Goal: Information Seeking & Learning: Learn about a topic

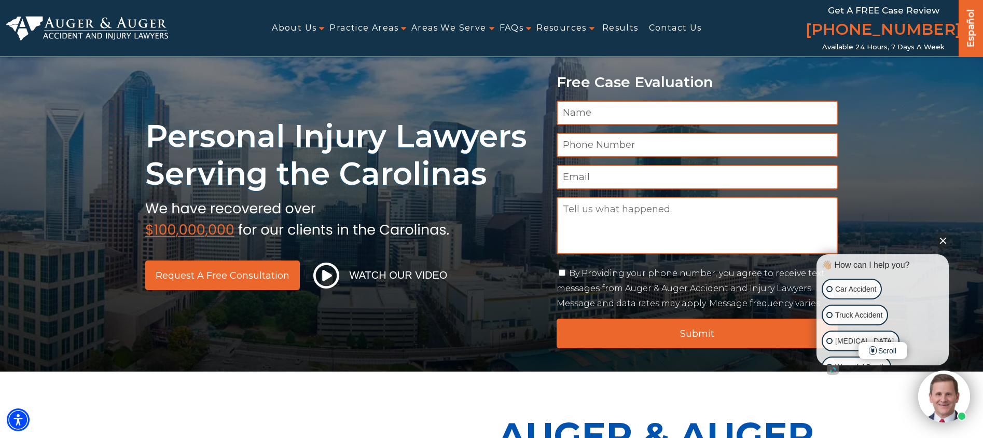
drag, startPoint x: 127, startPoint y: 123, endPoint x: 455, endPoint y: 221, distance: 343.1
click at [455, 221] on div "Personal Injury Lawyers Serving the Carolinas Request a Free Consultation Watch…" at bounding box center [491, 185] width 983 height 371
click at [460, 225] on div "Personal Injury Lawyers Serving the Carolinas Request a Free Consultation Watch…" at bounding box center [491, 185] width 983 height 371
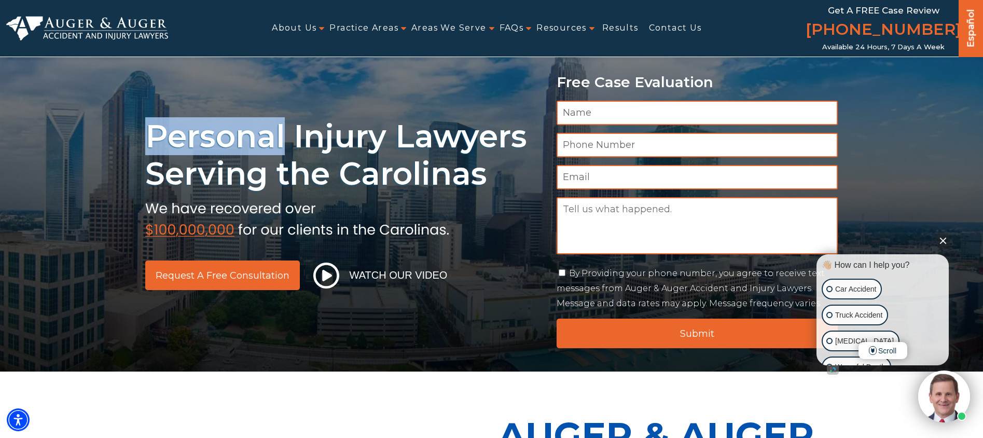
drag, startPoint x: 460, startPoint y: 225, endPoint x: 465, endPoint y: 300, distance: 75.4
click at [465, 300] on div "Personal Injury Lawyers Serving the Carolinas Request a Free Consultation Watch…" at bounding box center [491, 185] width 983 height 371
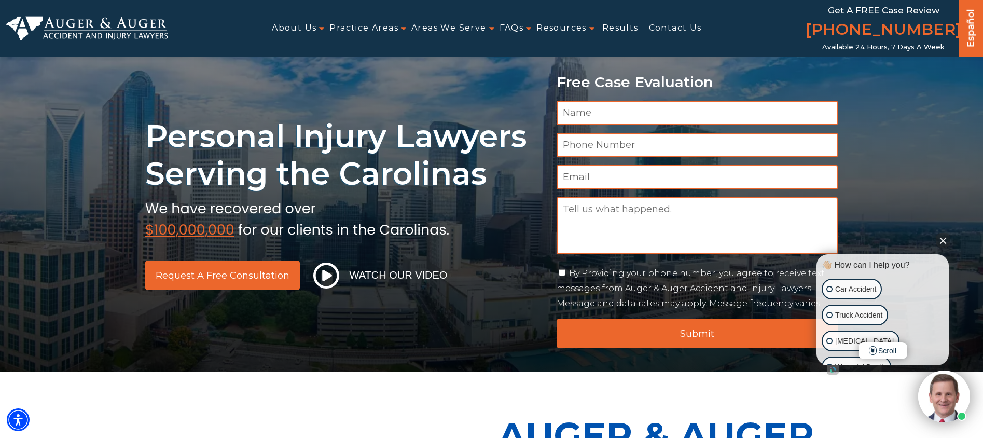
click at [941, 241] on button "Close Intaker Chat Widget" at bounding box center [943, 240] width 15 height 15
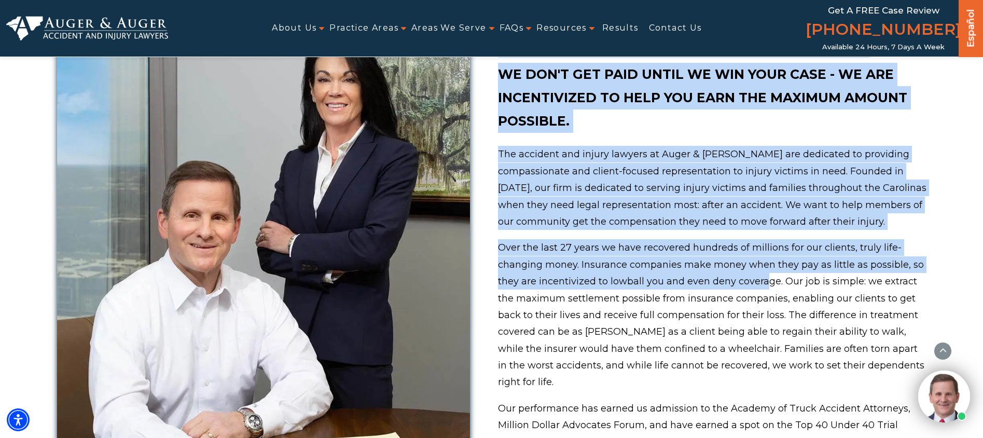
scroll to position [444, 0]
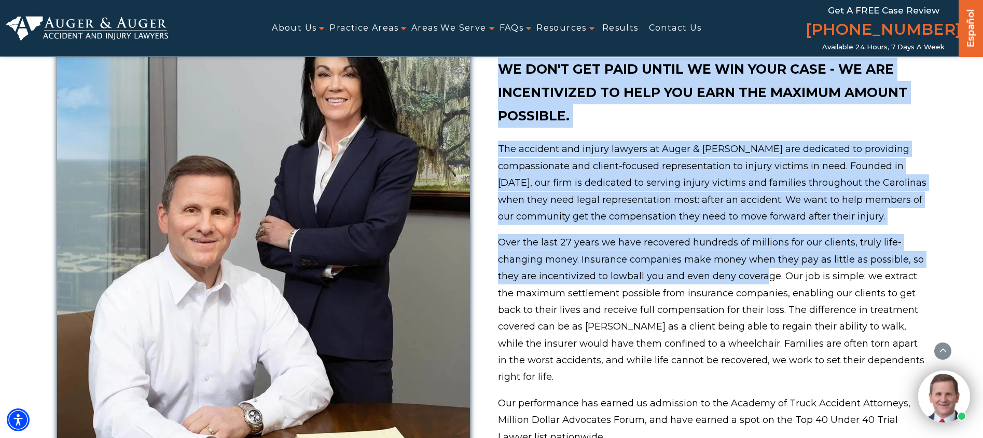
drag, startPoint x: 509, startPoint y: 85, endPoint x: 755, endPoint y: 118, distance: 248.6
click at [755, 118] on div "Auger & Auger Accident and Injury Lawyers We don't get paid until we win your c…" at bounding box center [712, 244] width 428 height 573
click at [755, 118] on p "We don't get paid until we win your case - we are incentivized to help you earn…" at bounding box center [712, 93] width 428 height 70
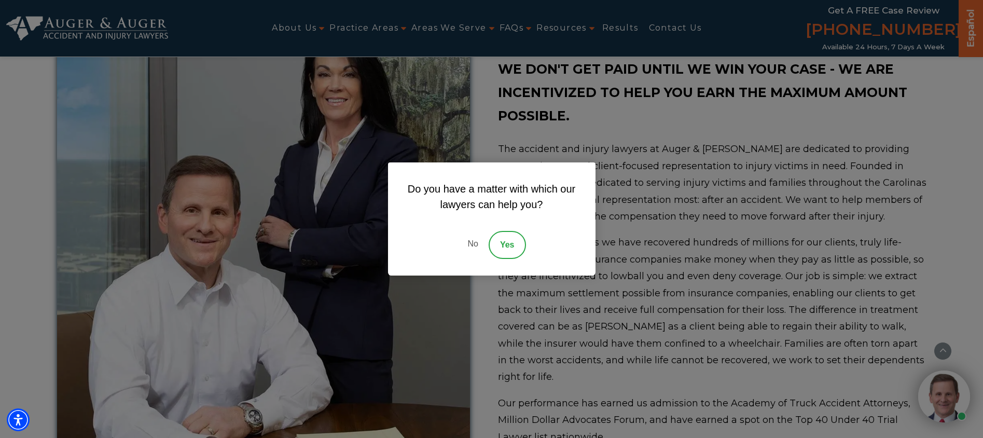
click at [480, 244] on link "No" at bounding box center [472, 245] width 31 height 28
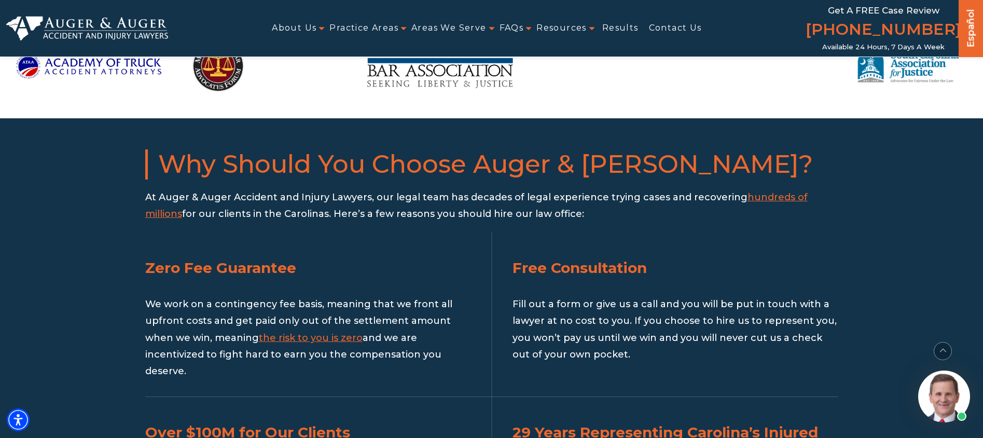
scroll to position [985, 0]
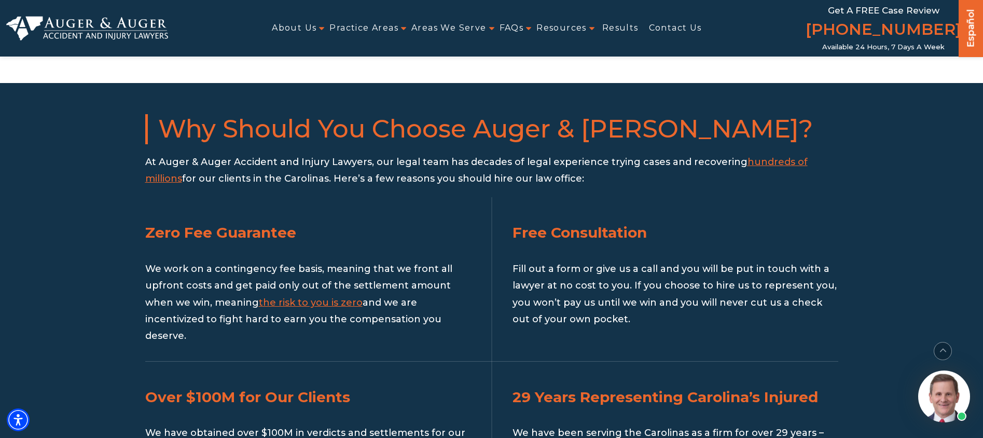
click at [763, 156] on span "hundreds of millions" at bounding box center [476, 170] width 662 height 28
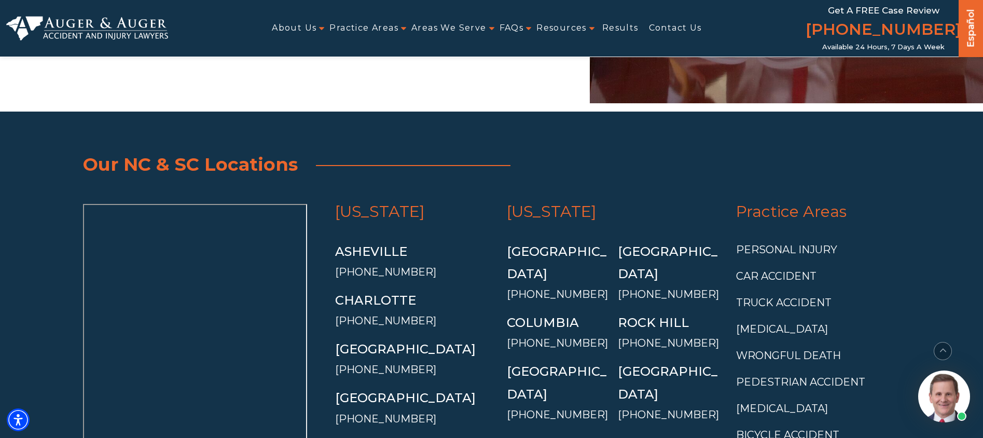
scroll to position [3753, 0]
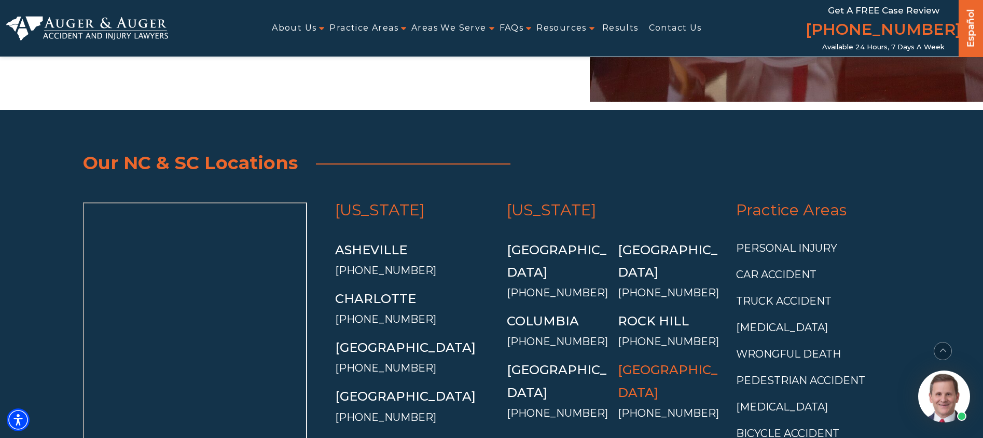
click at [682, 362] on link "[GEOGRAPHIC_DATA]" at bounding box center [668, 380] width 100 height 37
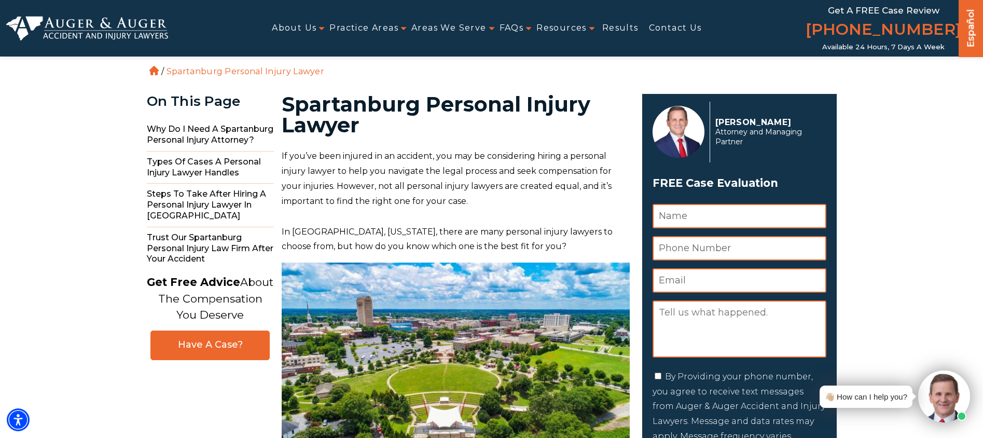
click at [64, 28] on img at bounding box center [87, 28] width 162 height 25
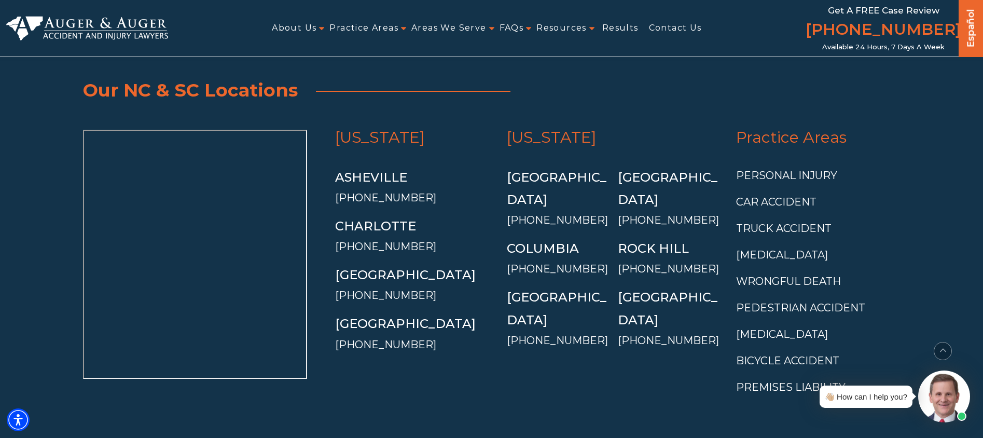
scroll to position [3817, 0]
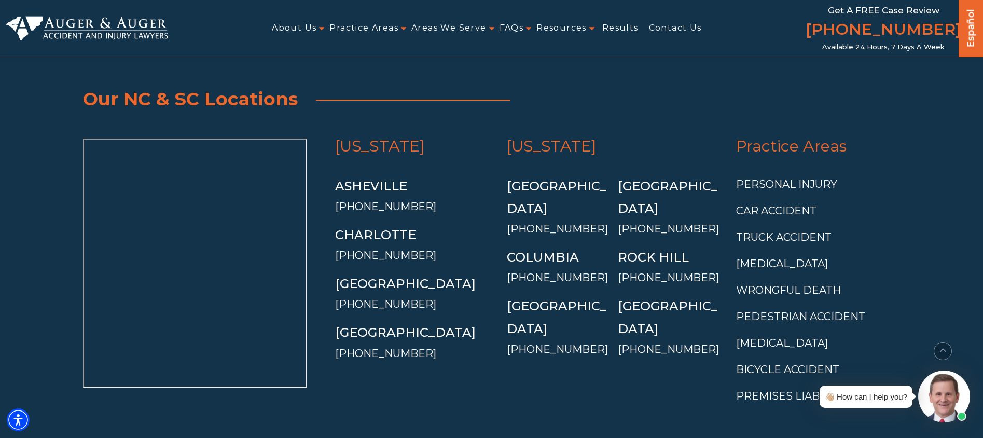
click at [139, 28] on img at bounding box center [87, 28] width 162 height 25
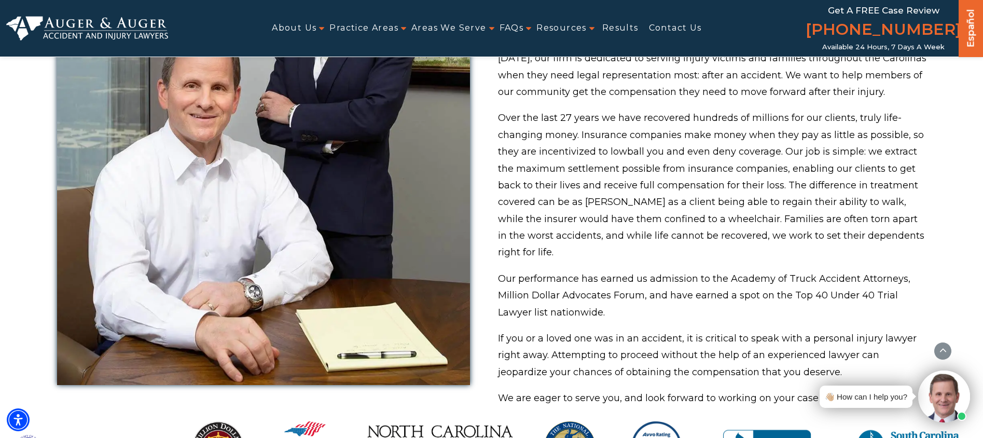
scroll to position [726, 0]
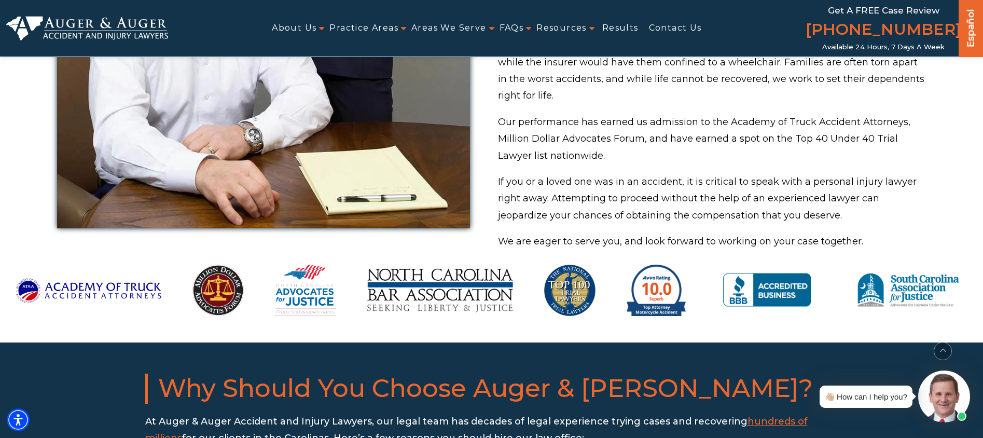
drag, startPoint x: 941, startPoint y: 46, endPoint x: 827, endPoint y: 0, distance: 123.1
click at [827, 0] on div "Get a FREE Case Review (855) 969-5671 Hablamos Español Español Available 24 Hou…" at bounding box center [883, 28] width 150 height 57
click at [788, 12] on div "About Us Attorneys Herbert Auger Arlene Auger Hunter Gillespie Madison McLawhor…" at bounding box center [488, 28] width 640 height 57
click at [854, 9] on span "Get a FREE Case Review" at bounding box center [884, 10] width 112 height 10
click at [675, 25] on link "Contact Us" at bounding box center [675, 28] width 53 height 23
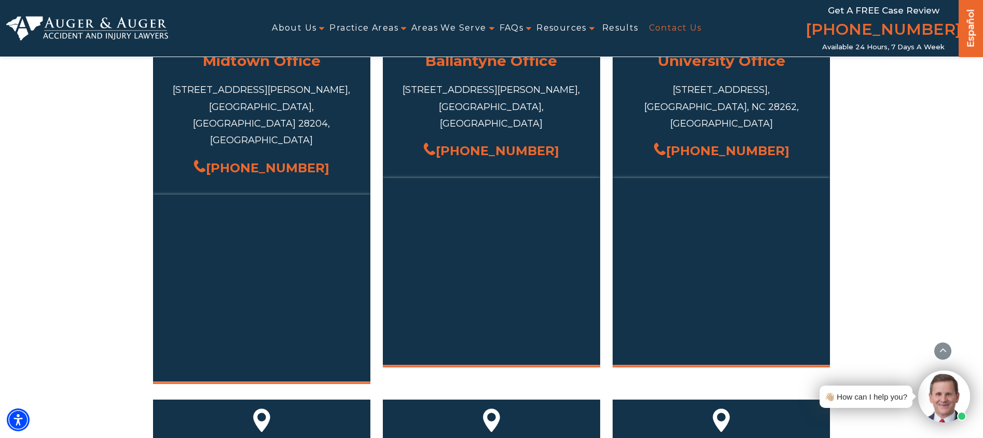
scroll to position [402, 0]
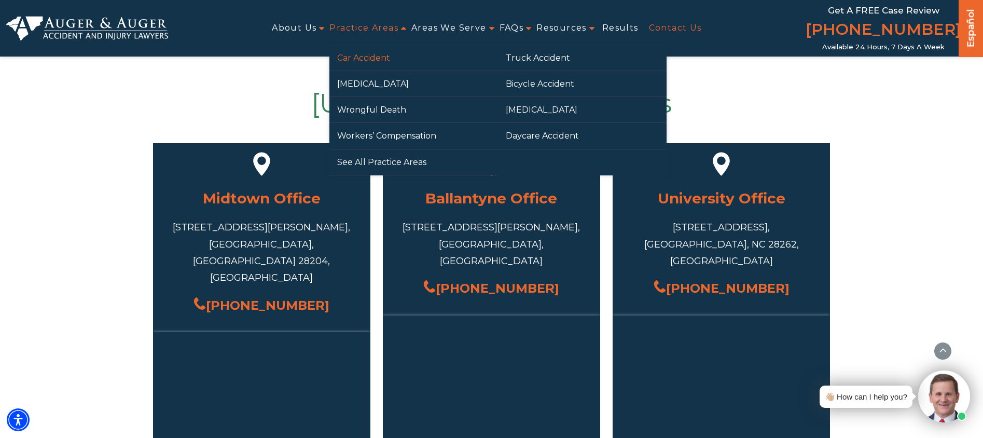
click at [372, 61] on link "Car Accident" at bounding box center [413, 57] width 169 height 25
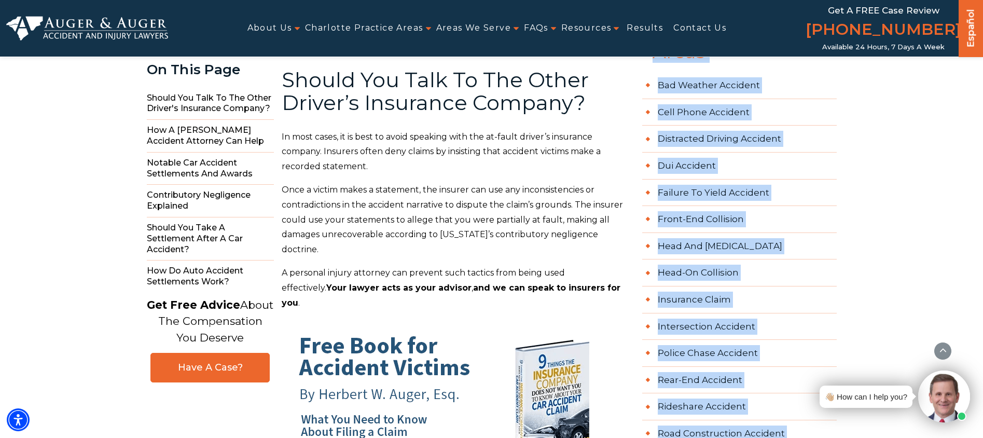
scroll to position [608, 0]
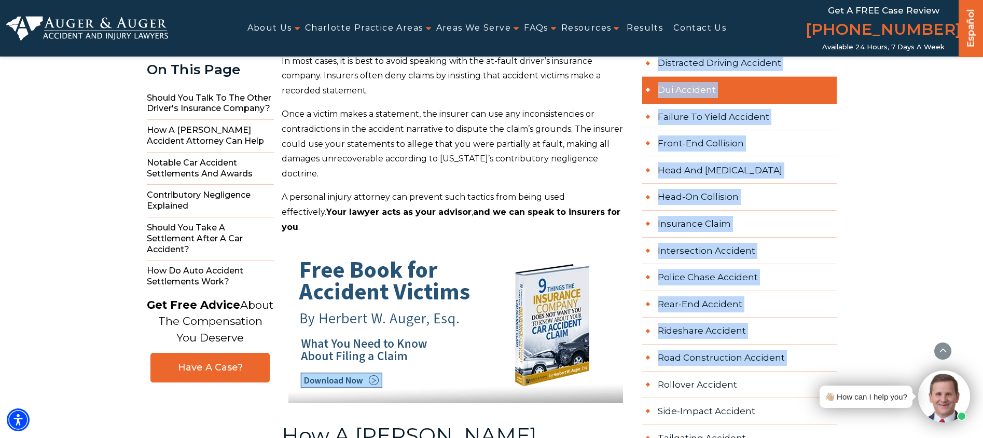
drag, startPoint x: 656, startPoint y: 98, endPoint x: 804, endPoint y: 69, distance: 151.1
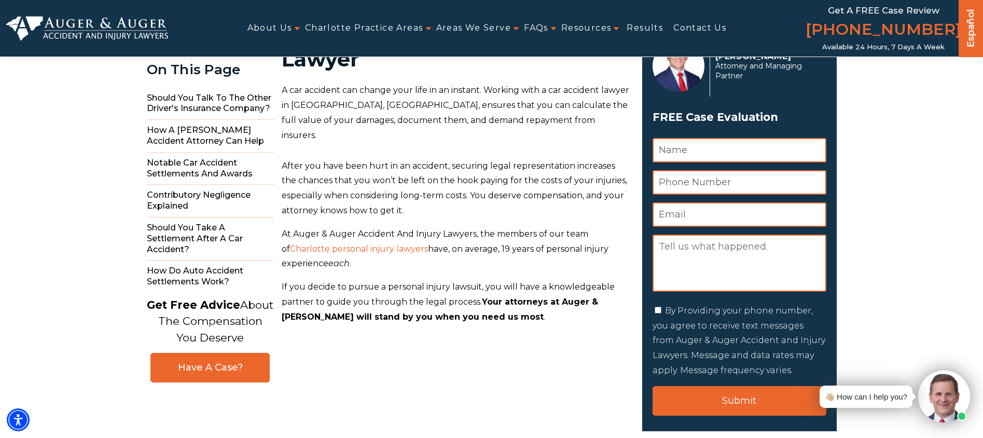
scroll to position [8, 0]
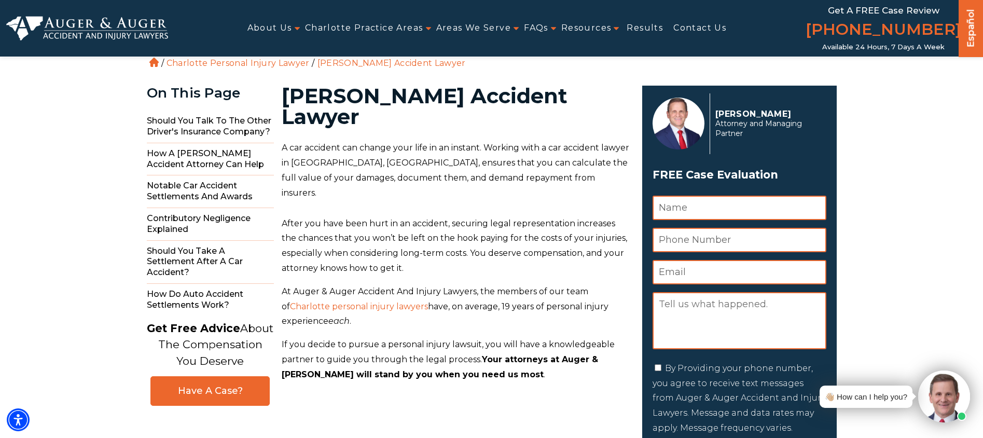
drag, startPoint x: 653, startPoint y: 174, endPoint x: 830, endPoint y: 170, distance: 176.9
click at [830, 170] on div "Herbert W. Auger Attorney and Managing Partner FREE Case Evaluation " * " indic…" at bounding box center [739, 287] width 194 height 403
drag, startPoint x: 721, startPoint y: 108, endPoint x: 773, endPoint y: 149, distance: 66.5
click at [773, 149] on div "Herbert W. Auger Attorney and Managing Partner" at bounding box center [765, 123] width 111 height 61
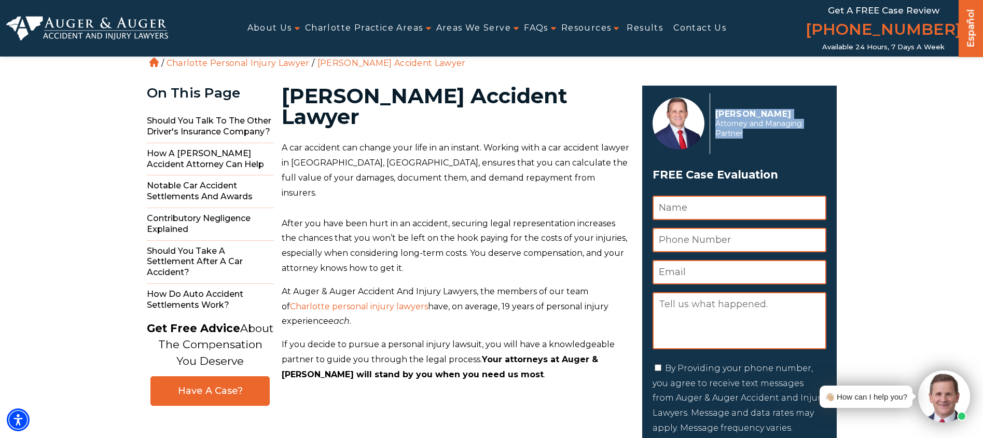
click at [773, 149] on div "Herbert W. Auger Attorney and Managing Partner" at bounding box center [765, 123] width 111 height 61
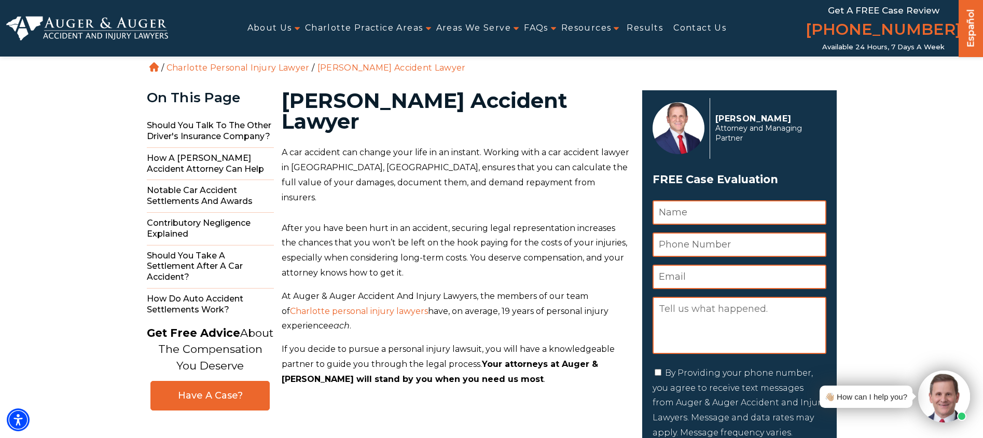
scroll to position [0, 0]
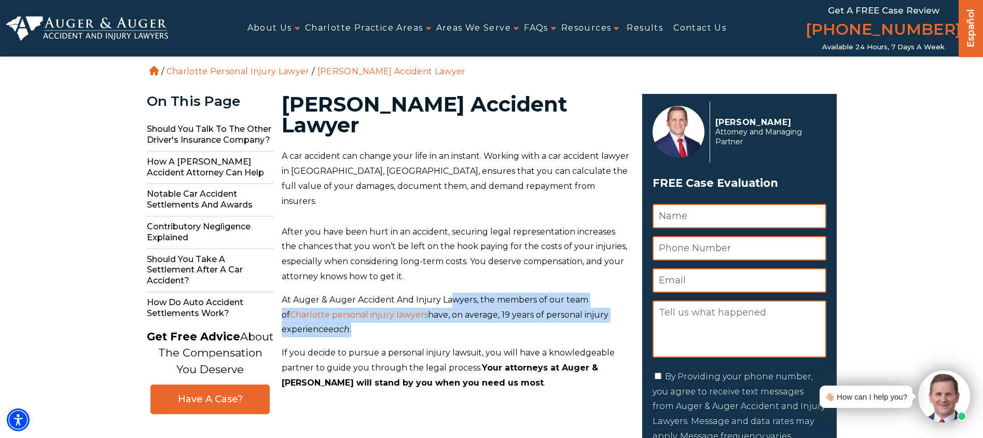
drag, startPoint x: 449, startPoint y: 268, endPoint x: 506, endPoint y: 288, distance: 60.7
click at [506, 293] on p "At Auger & Auger Accident And Injury Lawyers, the members of our team of Charlo…" at bounding box center [456, 315] width 348 height 45
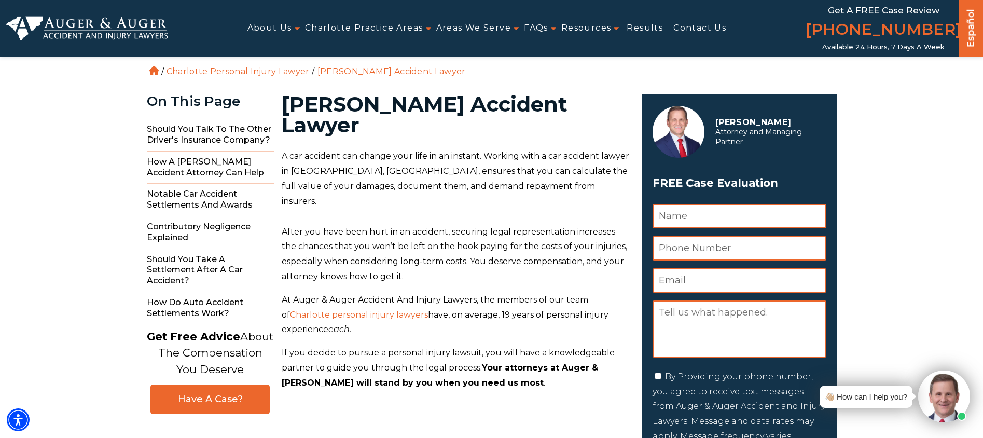
click at [420, 165] on span "A car accident can change your life in an instant. Working with a car accident …" at bounding box center [455, 178] width 347 height 54
click at [95, 17] on img at bounding box center [87, 28] width 162 height 25
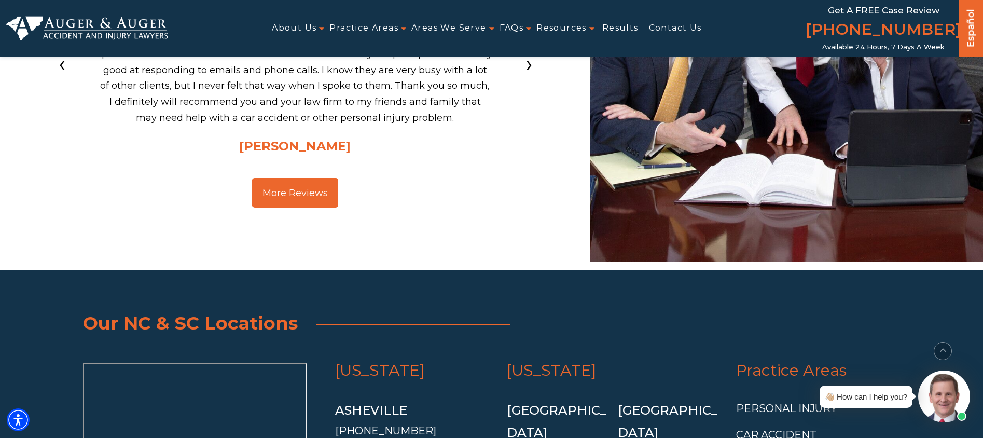
scroll to position [3809, 0]
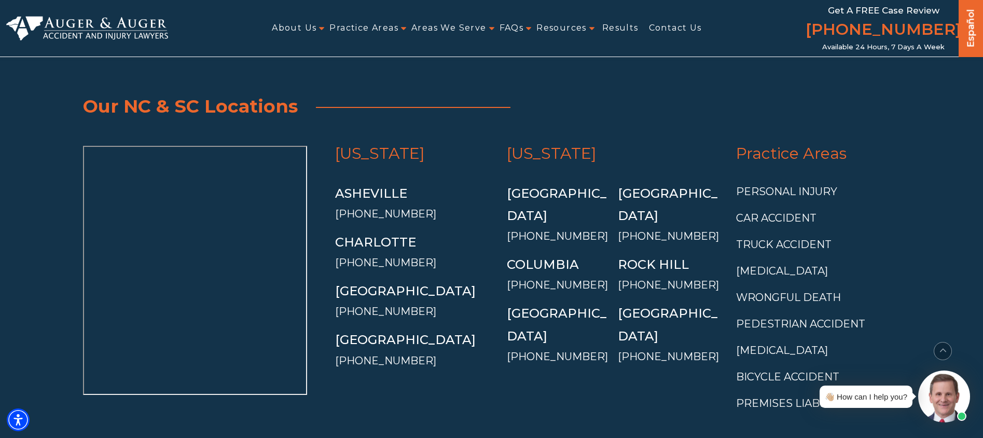
click at [412, 91] on div "Our NC & SC Locations [US_STATE][GEOGRAPHIC_DATA] [PHONE_NUMBER] [GEOGRAPHIC_DA…" at bounding box center [492, 255] width 830 height 330
click at [367, 352] on div "[US_STATE][GEOGRAPHIC_DATA] [PHONE_NUMBER] [GEOGRAPHIC_DATA] [PHONE_NUMBER] [GE…" at bounding box center [414, 283] width 172 height 274
click at [246, 90] on span "Our NC & SC Locations" at bounding box center [491, 106] width 817 height 33
click at [128, 33] on img at bounding box center [87, 28] width 162 height 25
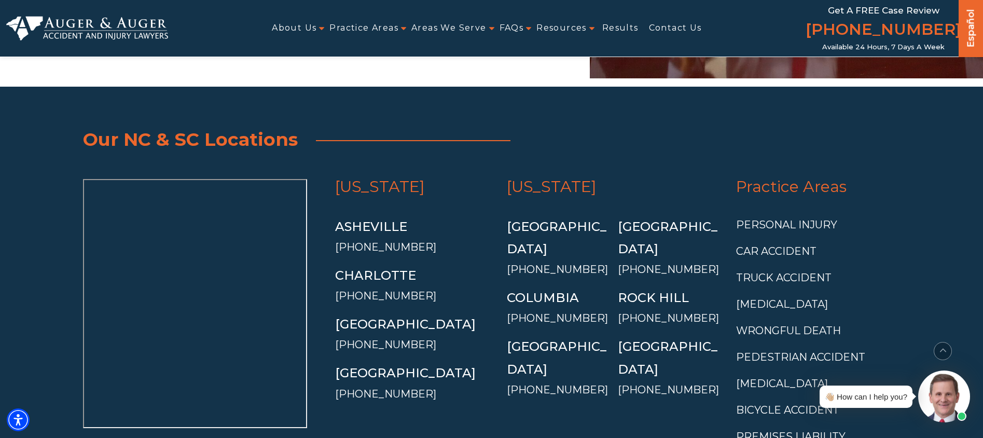
scroll to position [3781, 0]
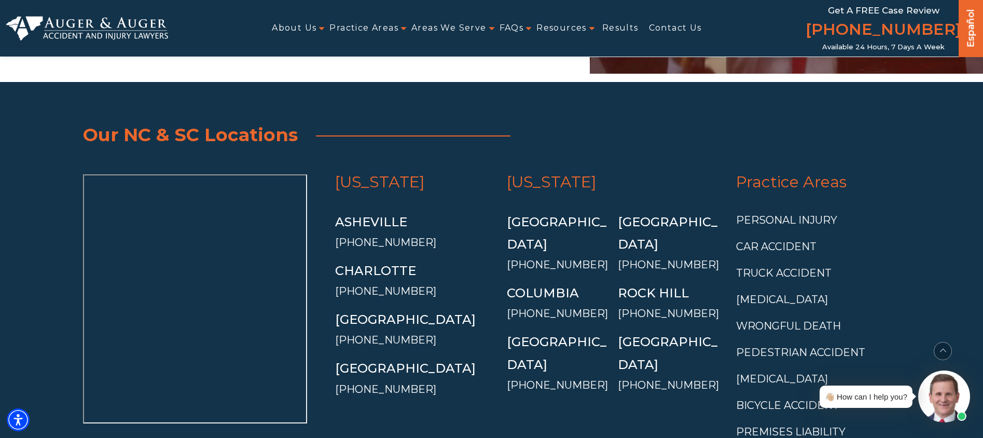
click at [575, 387] on div "South Carolina Charleston (843) 823-1504 Columbia (803) 470-5298 Greenville (86…" at bounding box center [613, 311] width 229 height 274
click at [524, 378] on div "South Carolina Charleston (843) 823-1504 Columbia (803) 470-5298 Greenville (86…" at bounding box center [613, 311] width 229 height 274
